Goal: Task Accomplishment & Management: Use online tool/utility

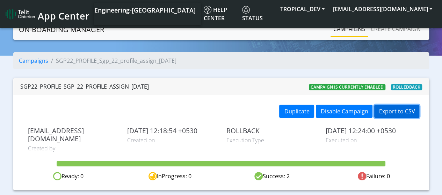
click at [391, 110] on button "Export to CSV" at bounding box center [396, 111] width 45 height 13
click at [341, 29] on link "Campaigns" at bounding box center [348, 29] width 37 height 14
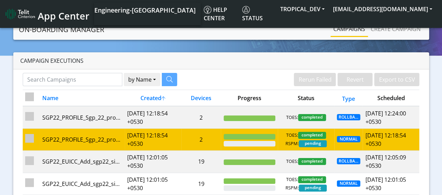
click at [125, 141] on td "[DATE] 12:18:54 +0530" at bounding box center [153, 139] width 57 height 22
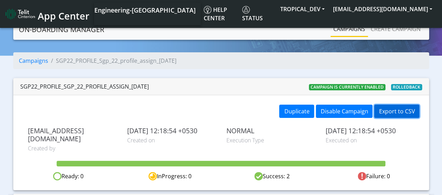
click at [391, 111] on button "Export to CSV" at bounding box center [396, 111] width 45 height 13
click at [350, 34] on link "Campaigns" at bounding box center [348, 29] width 37 height 14
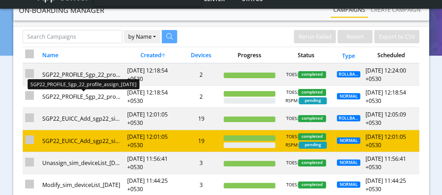
scroll to position [35, 0]
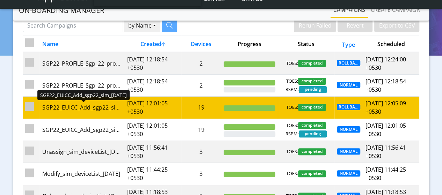
click at [79, 108] on div "SGP22_EUICC_Add_sgp22_sim_[DATE]" at bounding box center [82, 107] width 80 height 8
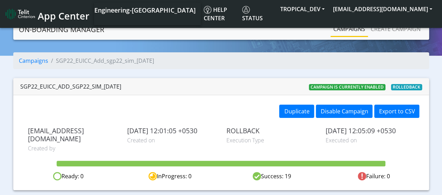
click at [361, 32] on link "Campaigns" at bounding box center [348, 29] width 37 height 14
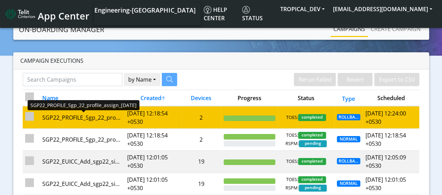
click at [114, 119] on div "SGP22_PROFILE_Sgp_22_profile_assign_[DATE]" at bounding box center [82, 117] width 80 height 8
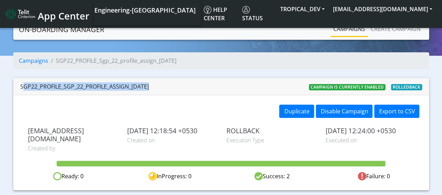
drag, startPoint x: 155, startPoint y: 88, endPoint x: 10, endPoint y: 88, distance: 144.5
click at [10, 88] on div "Campaigns SGP22_PROFILE_Sgp_22_profile_assign_[DATE] SGP22_PROFILE_Sgp_22_profi…" at bounding box center [220, 121] width 431 height 138
copy div "SGP22_PROFILE_Sgp_22_profile_assign_[DATE]"
click at [355, 32] on link "Campaigns" at bounding box center [348, 29] width 37 height 14
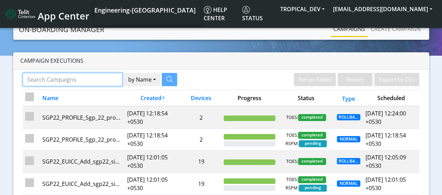
click at [94, 83] on input "Search Campaigns" at bounding box center [72, 79] width 99 height 13
paste input "SGP22_PROFILE_Sgp_22_profile_assign_[DATE]"
type input "SGP22_PROFILE_Sgp_22_profile_assign_[DATE]"
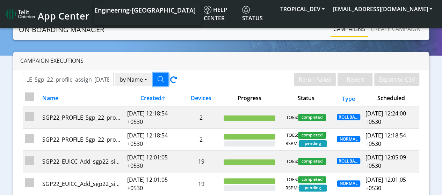
scroll to position [0, 0]
click at [163, 81] on icon "button" at bounding box center [160, 79] width 6 height 6
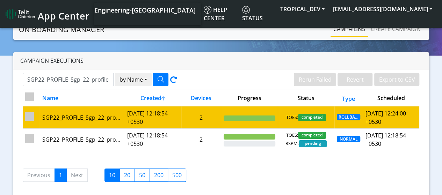
click at [29, 118] on input "checkbox" at bounding box center [29, 116] width 9 height 9
checkbox input "true"
checkbox input "false"
click at [31, 119] on input "checkbox" at bounding box center [29, 116] width 9 height 9
checkbox input "false"
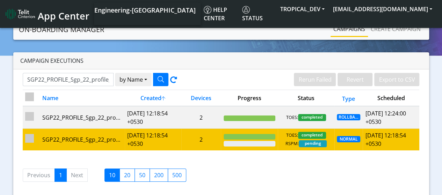
click at [30, 136] on input "checkbox" at bounding box center [29, 138] width 9 height 9
checkbox input "true"
checkbox input "false"
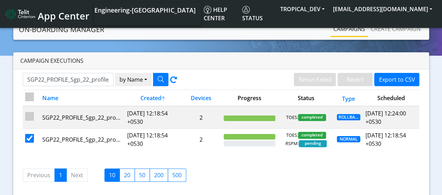
click at [348, 32] on link "Campaigns" at bounding box center [348, 29] width 37 height 14
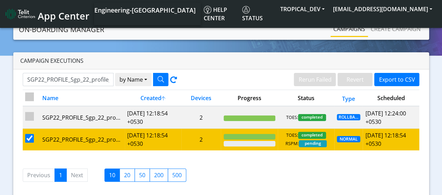
click at [31, 136] on input "checkbox" at bounding box center [29, 138] width 9 height 9
checkbox input "false"
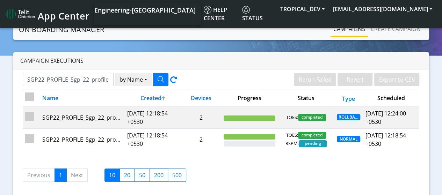
click at [354, 32] on link "Campaigns" at bounding box center [348, 29] width 37 height 14
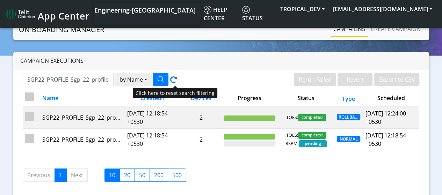
click at [172, 81] on icon at bounding box center [173, 81] width 7 height 10
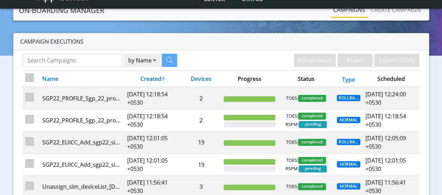
scroll to position [35, 0]
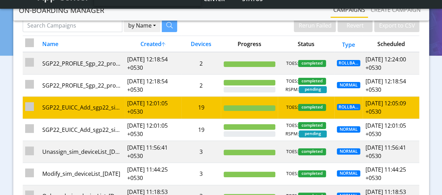
click at [31, 105] on input "checkbox" at bounding box center [29, 106] width 9 height 9
checkbox input "true"
checkbox input "false"
click at [33, 106] on input "checkbox" at bounding box center [29, 106] width 9 height 9
checkbox input "false"
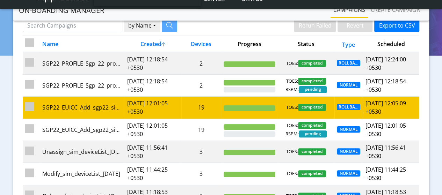
checkbox input "false"
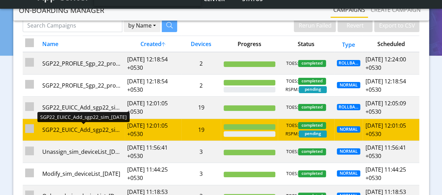
scroll to position [70, 0]
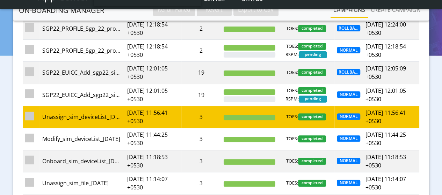
click at [30, 116] on input "checkbox" at bounding box center [29, 116] width 9 height 9
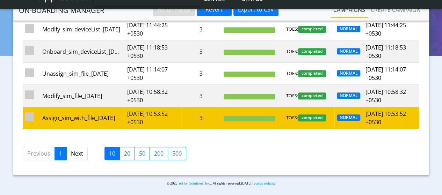
scroll to position [0, 0]
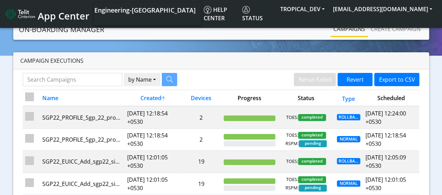
click at [357, 32] on link "Campaigns" at bounding box center [348, 29] width 37 height 14
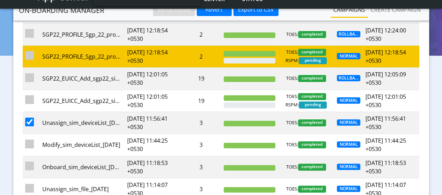
scroll to position [70, 0]
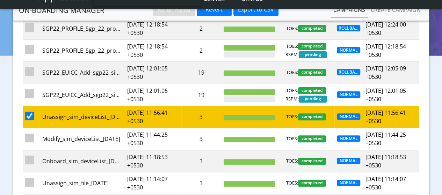
click at [27, 115] on input "checkbox" at bounding box center [29, 116] width 9 height 9
checkbox input "false"
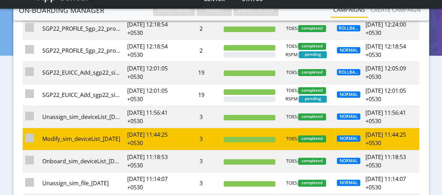
click at [28, 138] on input "checkbox" at bounding box center [29, 138] width 9 height 9
checkbox input "true"
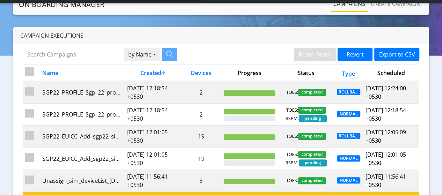
scroll to position [0, 0]
